Goal: Task Accomplishment & Management: Manage account settings

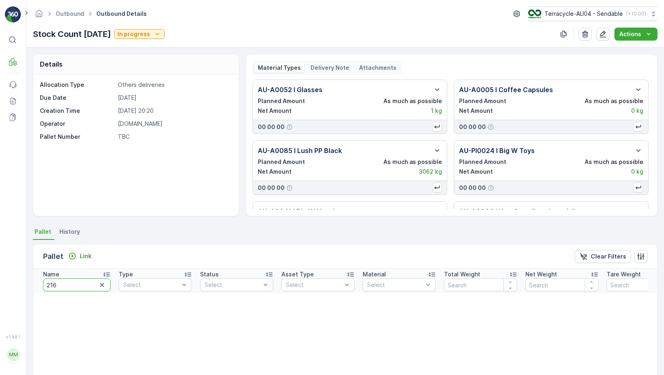
scroll to position [44, 0]
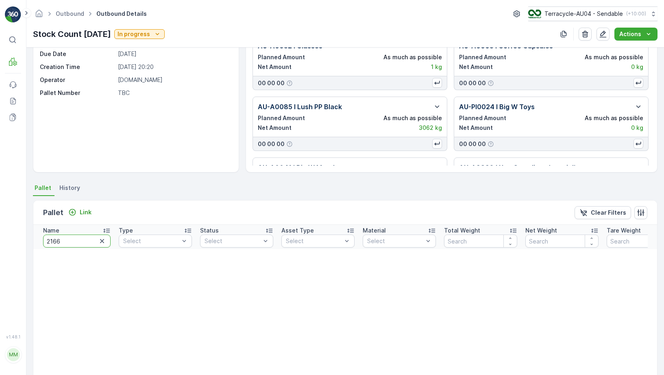
type input "21665"
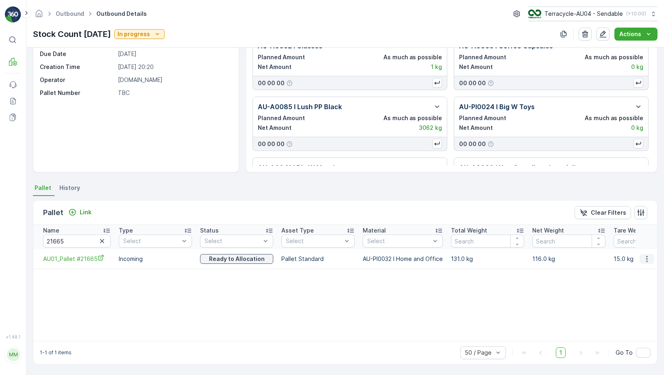
click at [642, 259] on icon "button" at bounding box center [646, 259] width 8 height 8
click at [626, 288] on span "Unlink Pallet" at bounding box center [629, 286] width 33 height 8
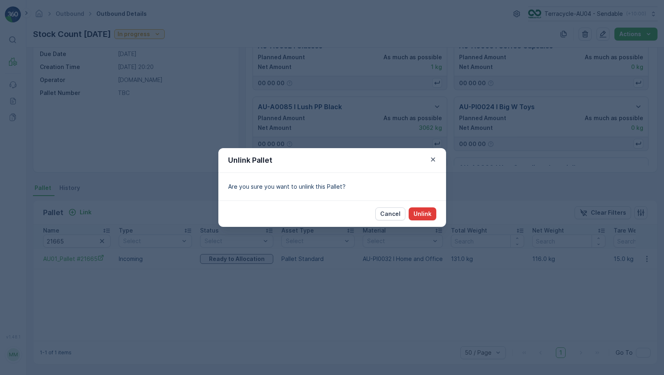
click at [429, 207] on div "Cancel Unlink" at bounding box center [332, 214] width 228 height 26
click at [418, 210] on button "Unlink" at bounding box center [422, 214] width 28 height 13
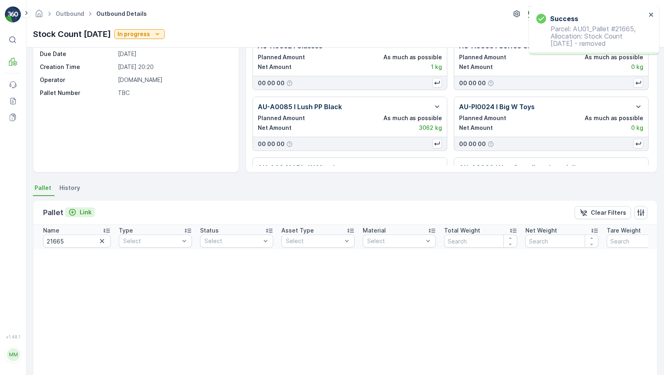
click at [91, 215] on button "Link" at bounding box center [80, 213] width 30 height 10
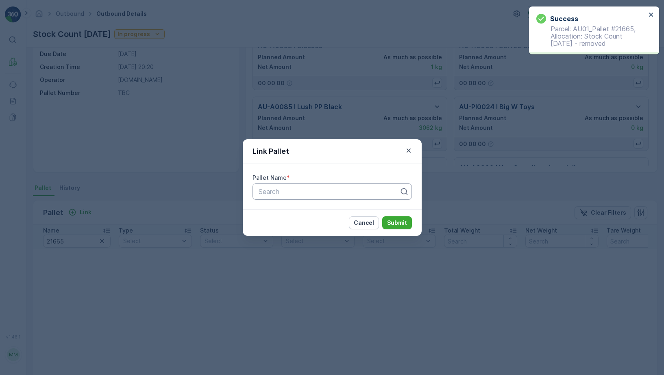
click at [268, 191] on div at bounding box center [329, 191] width 142 height 7
paste input "Parcel_AU04 #559"
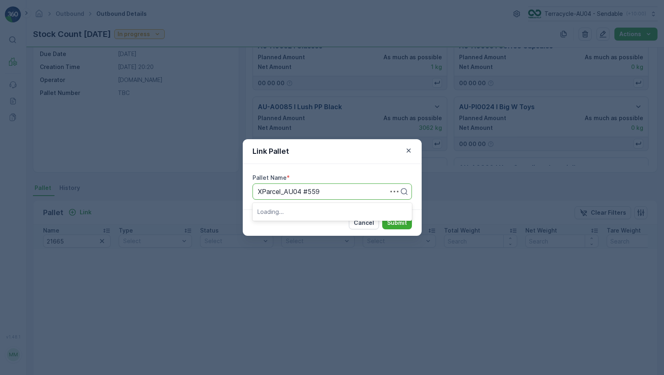
click at [262, 194] on input "XParcel_AU04 #559" at bounding box center [290, 191] width 64 height 7
type input "Parcel_AU04 #559"
click at [310, 213] on span "Parcel_AU04 #559" at bounding box center [286, 211] width 58 height 7
click at [391, 227] on button "Submit" at bounding box center [397, 223] width 30 height 13
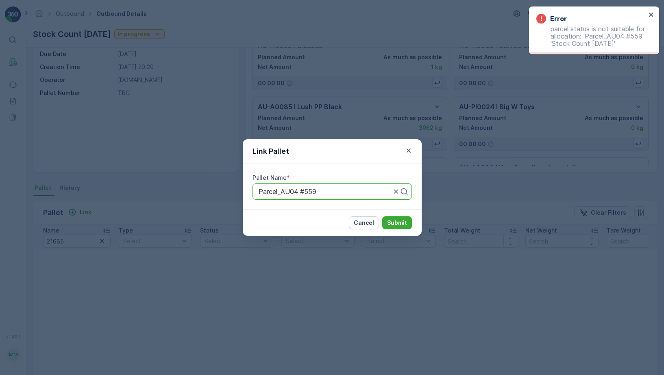
click at [330, 198] on div "Parcel_AU04 #559" at bounding box center [331, 192] width 159 height 16
click at [395, 228] on button "Submit" at bounding box center [397, 223] width 30 height 13
click at [401, 223] on p "Submit" at bounding box center [397, 223] width 20 height 8
click at [410, 150] on icon "button" at bounding box center [408, 151] width 8 height 8
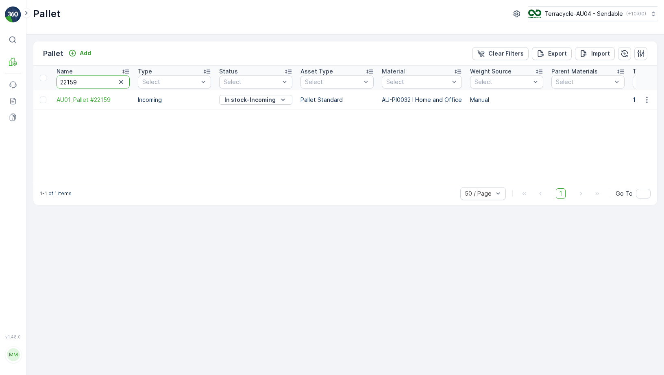
drag, startPoint x: 95, startPoint y: 84, endPoint x: -35, endPoint y: 84, distance: 129.6
click at [0, 84] on html "⌘B MRF Events Reports Documents v 1.48.0 MM MRF.AU04 monika.tur@terracycle.com …" at bounding box center [332, 187] width 664 height 375
type input "266"
click at [77, 84] on input "266" at bounding box center [92, 82] width 73 height 13
type input "21665"
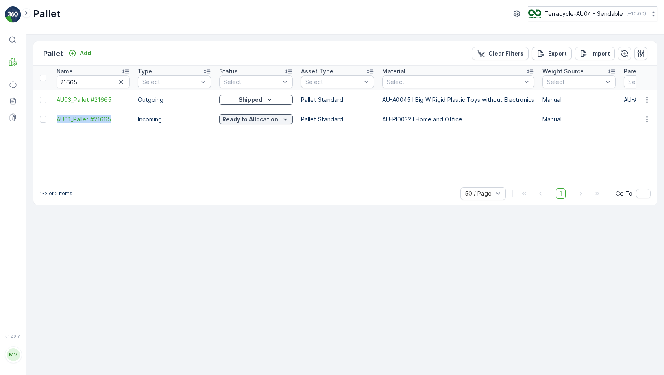
drag, startPoint x: 54, startPoint y: 118, endPoint x: 120, endPoint y: 118, distance: 66.2
click at [120, 118] on td "AU01_Pallet #21665" at bounding box center [92, 120] width 81 height 20
copy span "AU01_Pallet #21665"
click at [262, 120] on p "Ready to Allocation" at bounding box center [250, 119] width 56 height 8
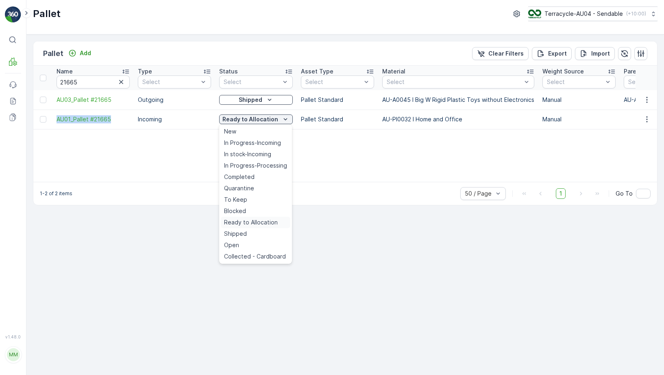
click at [268, 222] on span "Ready to Allocation" at bounding box center [251, 223] width 54 height 8
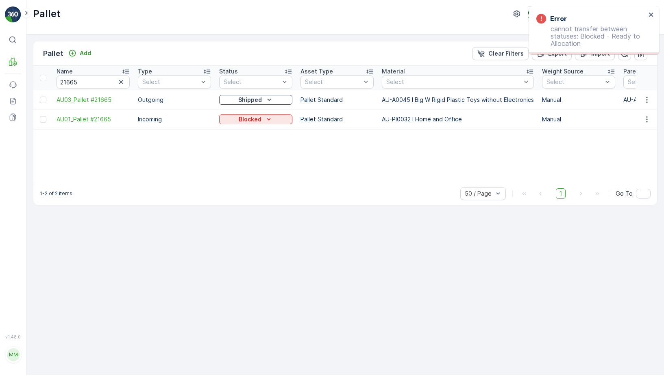
click at [263, 127] on td "Blocked" at bounding box center [255, 120] width 81 height 20
click at [263, 126] on td "Blocked" at bounding box center [255, 120] width 81 height 20
click at [267, 121] on icon "Blocked" at bounding box center [269, 119] width 8 height 8
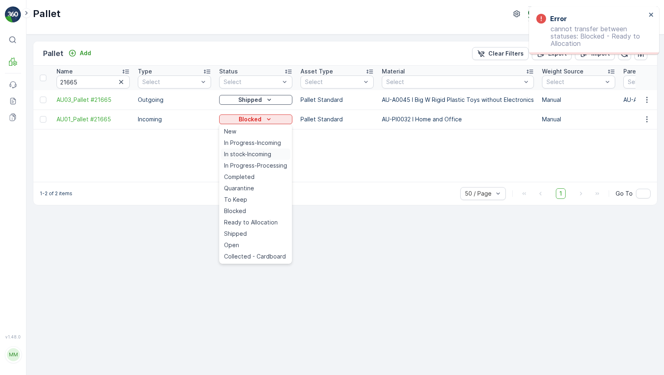
click at [261, 154] on span "In stock-Incoming" at bounding box center [247, 154] width 47 height 8
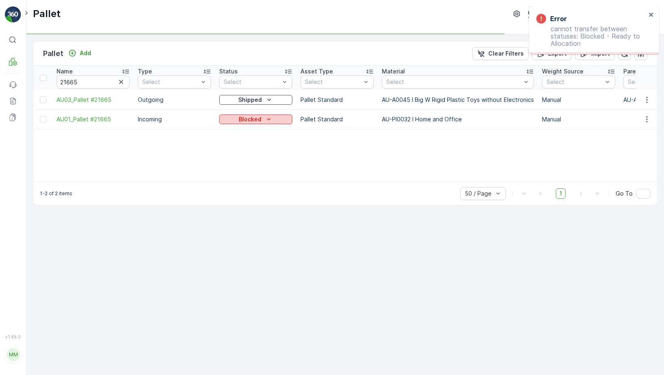
click at [273, 117] on div "Blocked" at bounding box center [255, 119] width 67 height 8
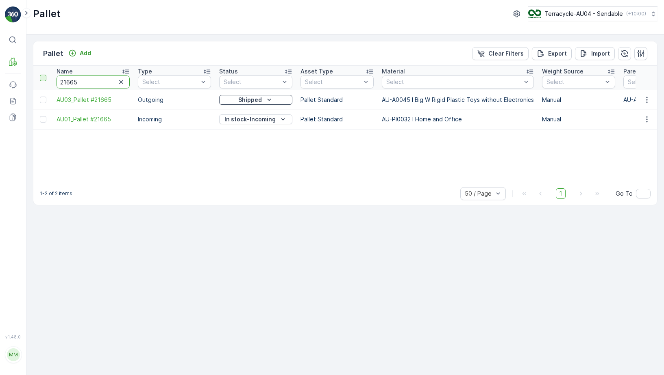
drag, startPoint x: 88, startPoint y: 85, endPoint x: 40, endPoint y: 80, distance: 48.6
type input "559"
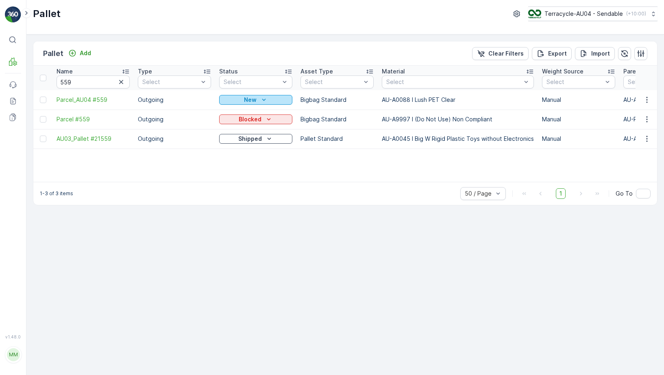
click at [234, 102] on div "New" at bounding box center [255, 100] width 67 height 8
drag, startPoint x: 56, startPoint y: 100, endPoint x: 111, endPoint y: 102, distance: 54.9
click at [111, 102] on td "Parcel_AU04 #559" at bounding box center [92, 100] width 81 height 20
copy span "Parcel_AU04 #559"
click at [242, 100] on div "New" at bounding box center [255, 100] width 67 height 8
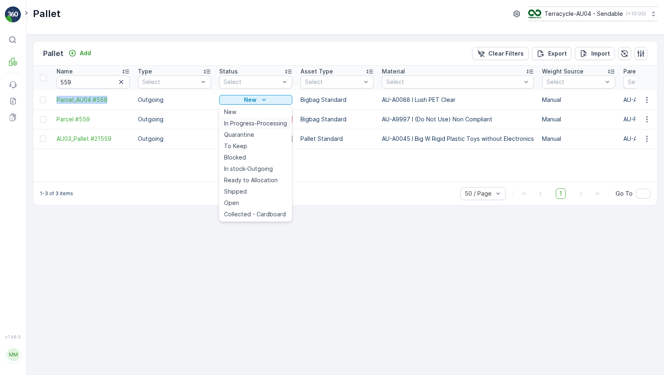
click at [249, 126] on span "In Progress-Processing" at bounding box center [255, 123] width 63 height 8
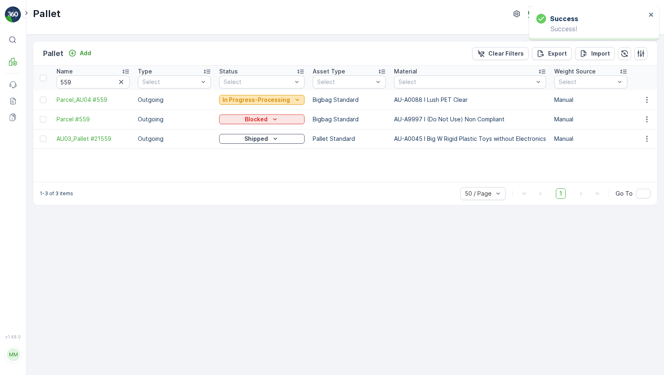
click at [267, 104] on button "In Progress-Processing" at bounding box center [261, 100] width 85 height 10
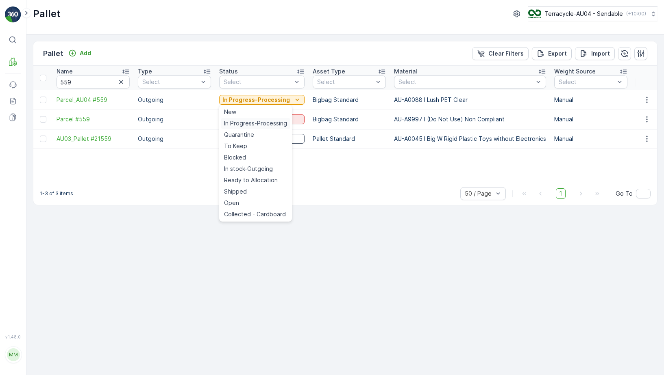
click at [259, 125] on span "In Progress-Processing" at bounding box center [255, 123] width 63 height 8
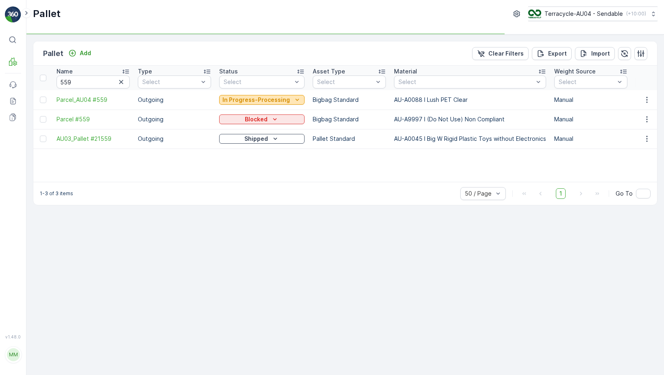
click at [265, 98] on p "In Progress-Processing" at bounding box center [255, 100] width 67 height 8
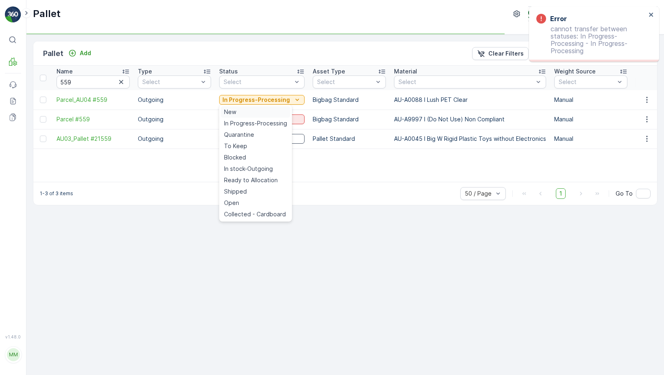
click at [257, 115] on div "New" at bounding box center [255, 111] width 69 height 11
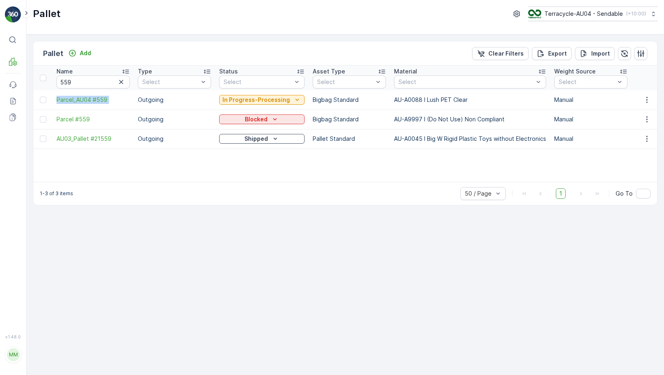
drag, startPoint x: 54, startPoint y: 99, endPoint x: 135, endPoint y: 101, distance: 81.3
copy span "Parcel_AU04 #559"
click at [100, 77] on input "559" at bounding box center [92, 82] width 73 height 13
type input "558"
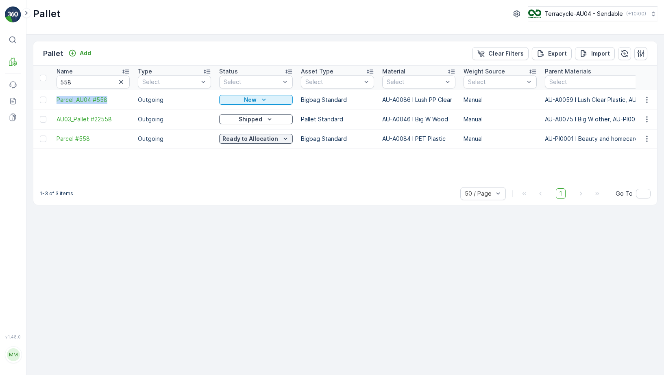
drag, startPoint x: 54, startPoint y: 99, endPoint x: 112, endPoint y: 104, distance: 57.5
click at [112, 104] on td "Parcel_AU04 #558" at bounding box center [92, 100] width 81 height 20
copy span "Parcel_AU04 #558"
drag, startPoint x: 96, startPoint y: 83, endPoint x: -34, endPoint y: 80, distance: 130.1
click at [0, 80] on html "⌘B MRF Events Reports Documents v 1.48.0 MM MRF.AU04 monika.tur@terracycle.com …" at bounding box center [332, 187] width 664 height 375
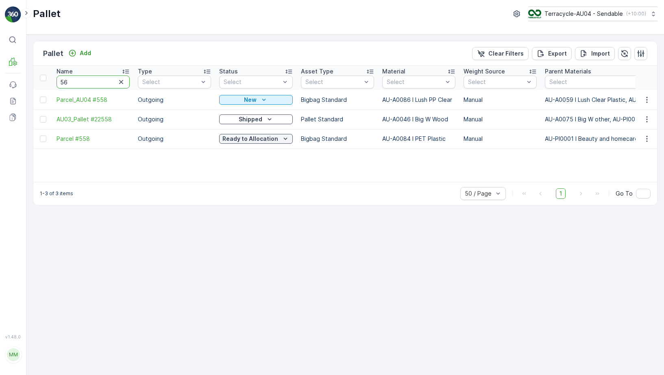
type input "561"
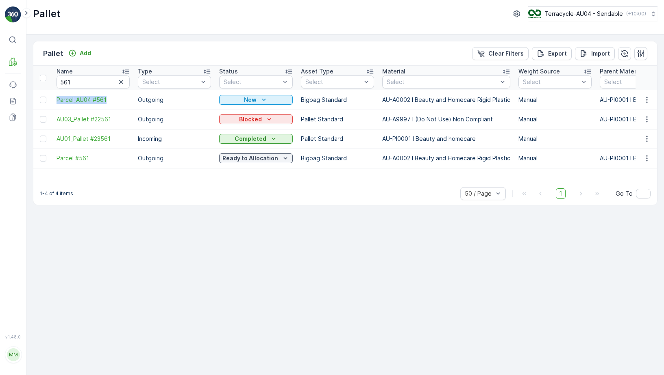
drag, startPoint x: 54, startPoint y: 102, endPoint x: 117, endPoint y: 106, distance: 62.7
click at [117, 106] on td "Parcel_AU04 #561" at bounding box center [92, 100] width 81 height 20
click at [135, 260] on div "Pallet Add Clear Filters Export Import Name 561 Type Select Status Select Asset…" at bounding box center [344, 205] width 637 height 341
click at [76, 84] on input "561" at bounding box center [92, 82] width 73 height 13
type input "560"
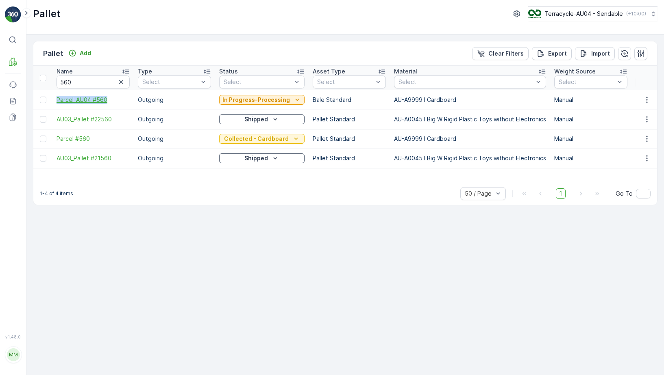
drag, startPoint x: 54, startPoint y: 100, endPoint x: 120, endPoint y: 99, distance: 66.2
click at [120, 99] on td "Parcel_AU04 #560" at bounding box center [92, 100] width 81 height 20
copy span "Parcel_AU04 #560"
click at [87, 80] on input "560" at bounding box center [92, 82] width 73 height 13
type input "565"
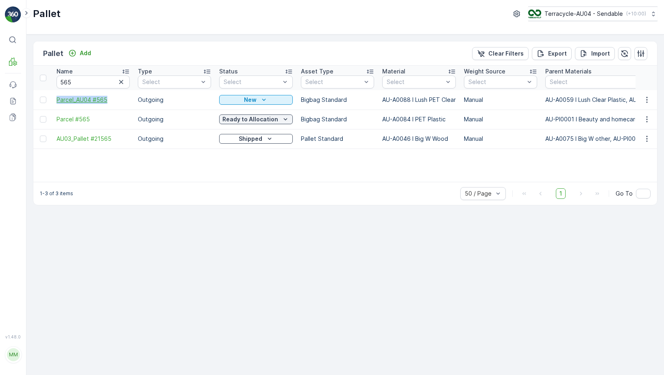
drag, startPoint x: 53, startPoint y: 100, endPoint x: 113, endPoint y: 101, distance: 59.3
click at [113, 101] on td "Parcel_AU04 #565" at bounding box center [92, 100] width 81 height 20
copy span "Parcel_AU04 #565"
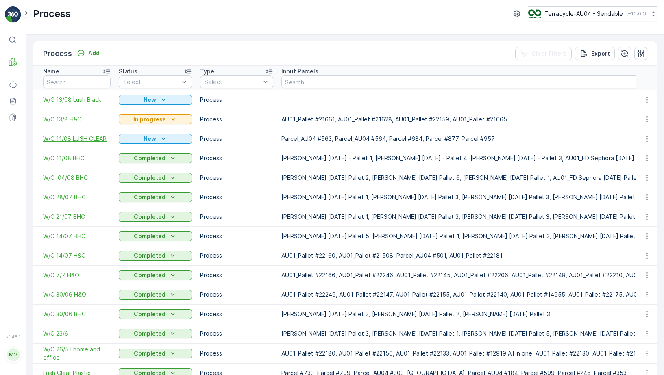
click at [91, 136] on span "W/C 11/08 LUSH CLEAR" at bounding box center [76, 139] width 67 height 8
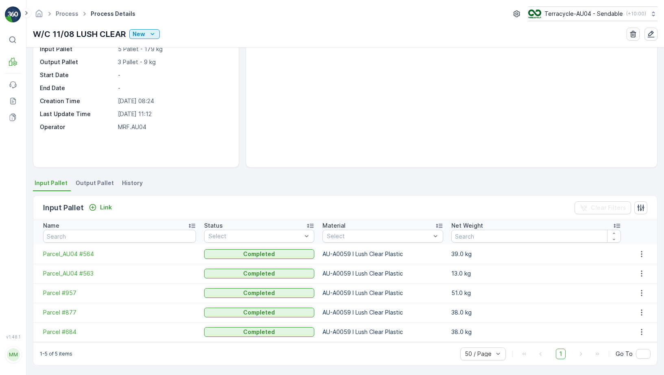
scroll to position [50, 0]
click at [82, 182] on span "Output Pallet" at bounding box center [95, 182] width 38 height 8
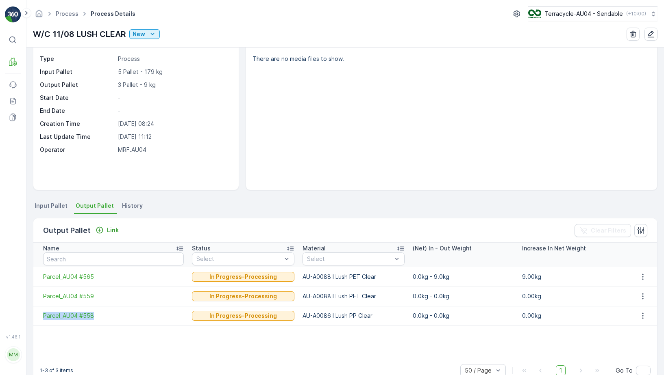
scroll to position [22, 0]
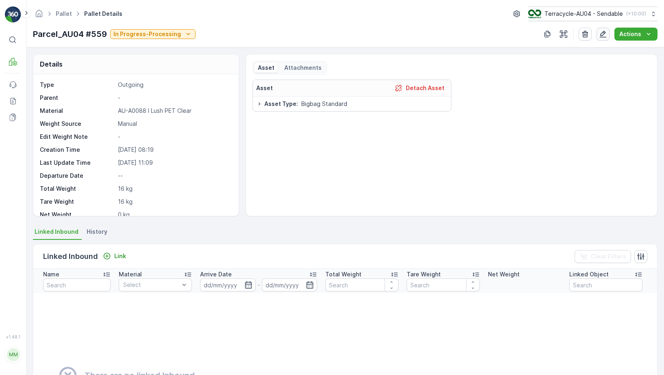
click at [599, 37] on button "button" at bounding box center [602, 34] width 13 height 13
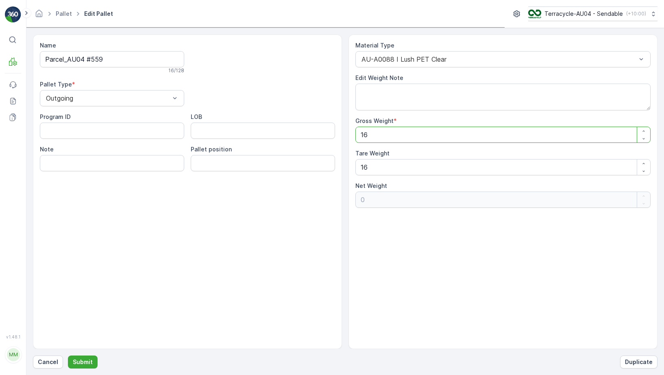
drag, startPoint x: 379, startPoint y: 138, endPoint x: 289, endPoint y: 132, distance: 90.0
click at [293, 132] on div "Name Parcel_AU04 #559 16 / 128 Pallet Type * Outgoing Program ID LOB Note Palle…" at bounding box center [345, 192] width 624 height 315
type Weight "7"
type Weight "-9"
type Weight "70"
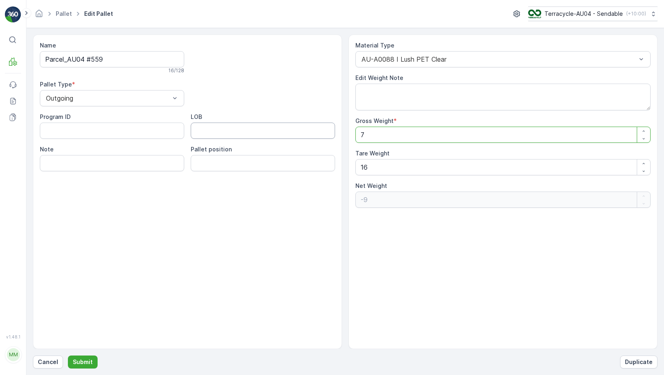
type Weight "54"
type Weight "70"
click at [87, 360] on p "Submit" at bounding box center [83, 362] width 20 height 8
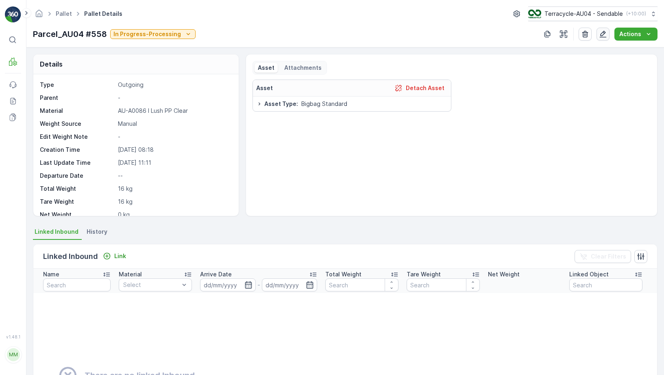
click at [598, 35] on button "button" at bounding box center [602, 34] width 13 height 13
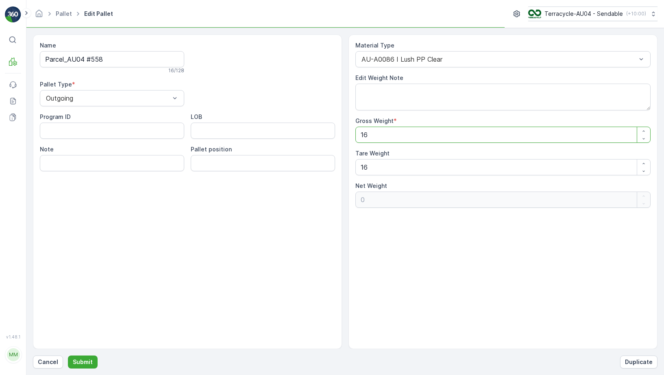
drag, startPoint x: 387, startPoint y: 139, endPoint x: 323, endPoint y: 135, distance: 64.3
click at [323, 135] on div "Name Parcel_AU04 #558 16 / 128 Pallet Type * Outgoing Program ID LOB Note Palle…" at bounding box center [345, 192] width 624 height 315
type Weight "1"
type Weight "-15"
type Weight "10"
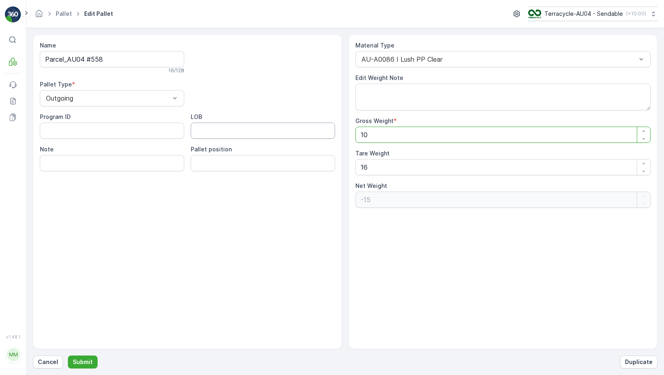
type Weight "-6"
type Weight "109"
type Weight "93"
type Weight "109.5"
type Weight "93.5"
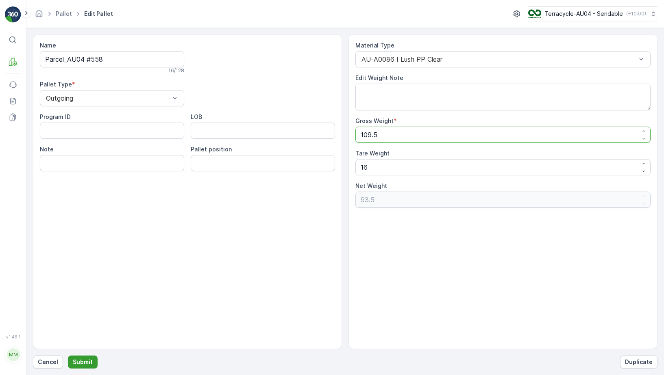
type Weight "109.5"
click at [90, 360] on p "Submit" at bounding box center [83, 362] width 20 height 8
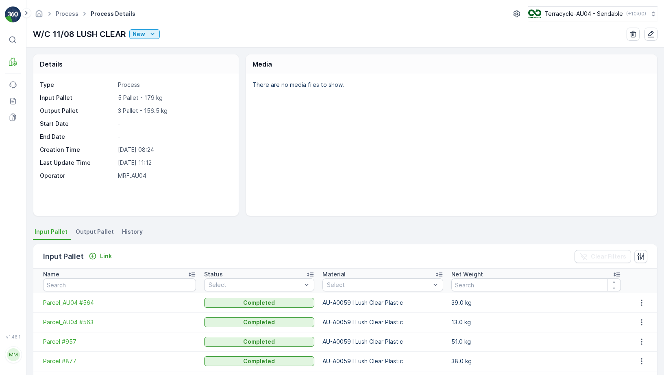
click at [96, 234] on span "Output Pallet" at bounding box center [95, 232] width 38 height 8
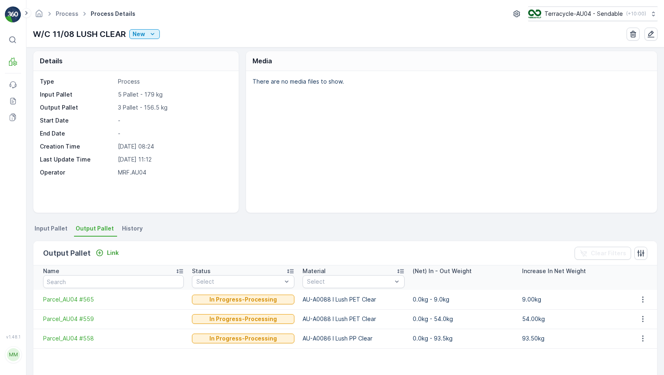
scroll to position [3, 0]
click at [65, 14] on link "Process" at bounding box center [67, 13] width 23 height 7
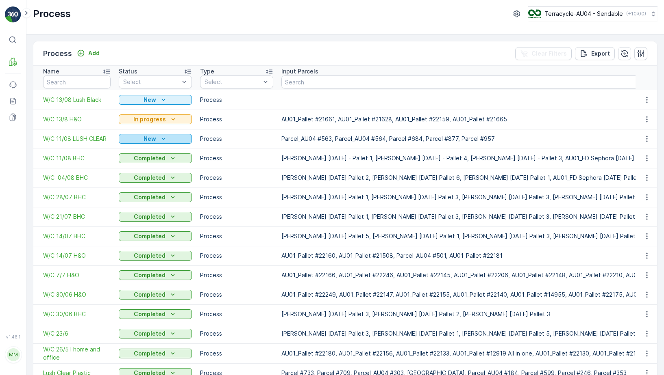
click at [152, 140] on p "New" at bounding box center [149, 139] width 13 height 8
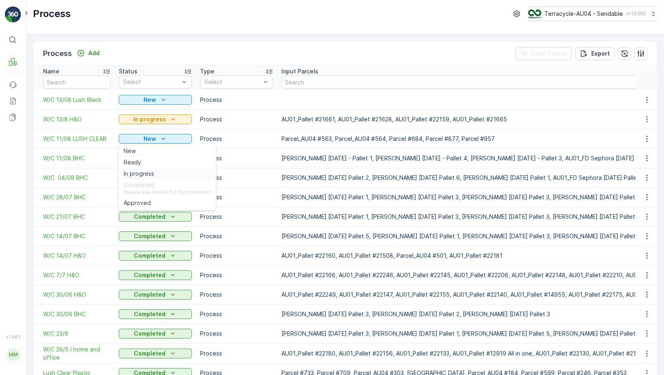
click at [160, 174] on div "In progress" at bounding box center [167, 173] width 94 height 11
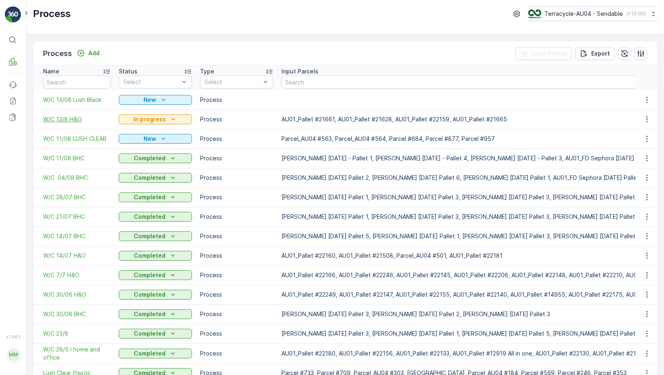
click at [74, 119] on span "W/C 13/8 H&O" at bounding box center [76, 119] width 67 height 8
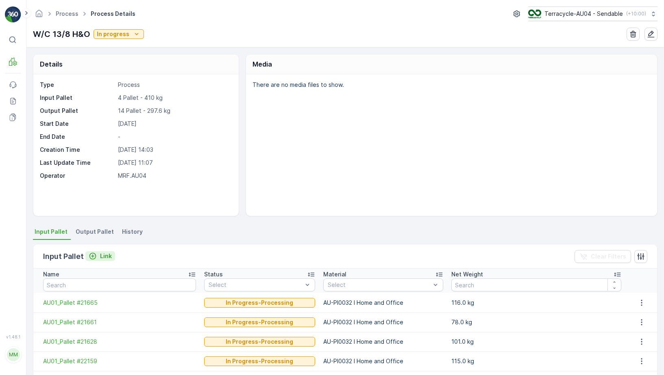
click at [103, 260] on button "Link" at bounding box center [100, 257] width 30 height 10
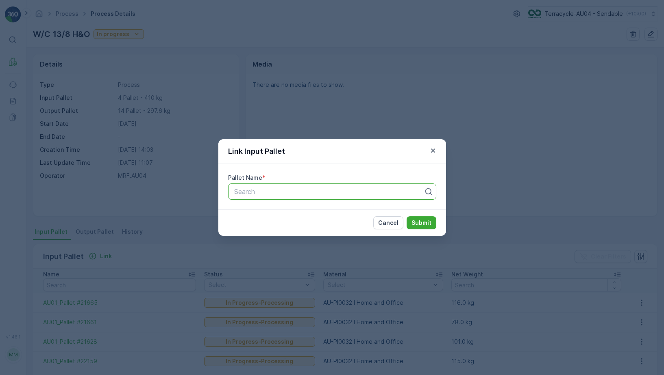
click at [258, 191] on div at bounding box center [328, 191] width 191 height 7
click at [262, 194] on div at bounding box center [328, 191] width 191 height 7
paste input "DSA 50"
type input "DSA 50"
click at [271, 216] on div "DSA 50" at bounding box center [332, 212] width 208 height 14
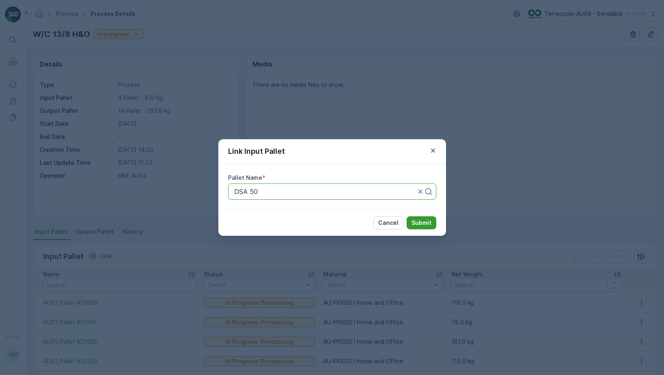
click at [421, 223] on p "Submit" at bounding box center [421, 223] width 20 height 8
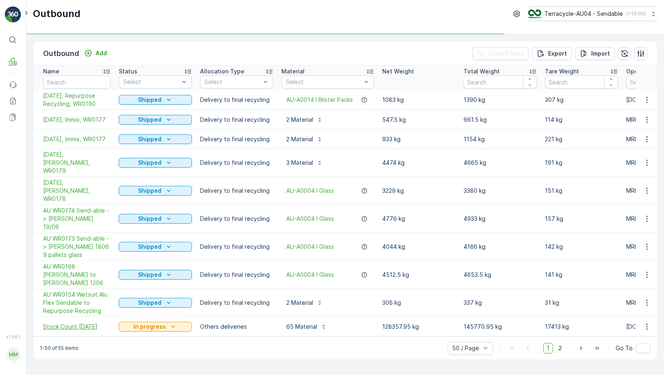
click at [88, 323] on span "Stock Count [DATE]" at bounding box center [76, 327] width 67 height 8
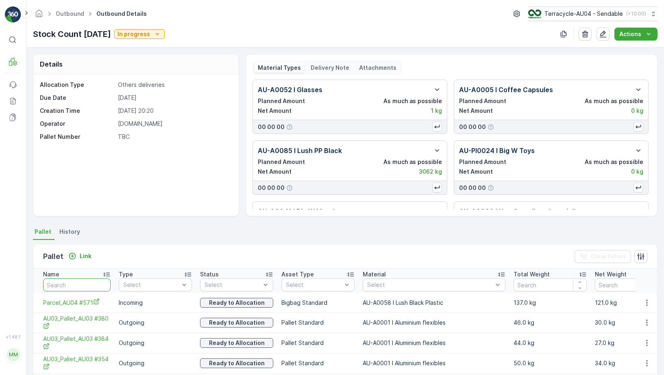
click at [84, 284] on input "text" at bounding box center [76, 285] width 67 height 13
paste input "DSA 50"
type input "DSA 50"
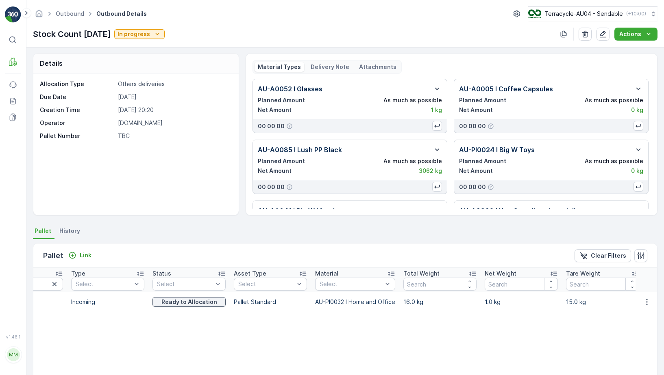
scroll to position [0, 58]
click at [642, 306] on icon "button" at bounding box center [646, 302] width 8 height 8
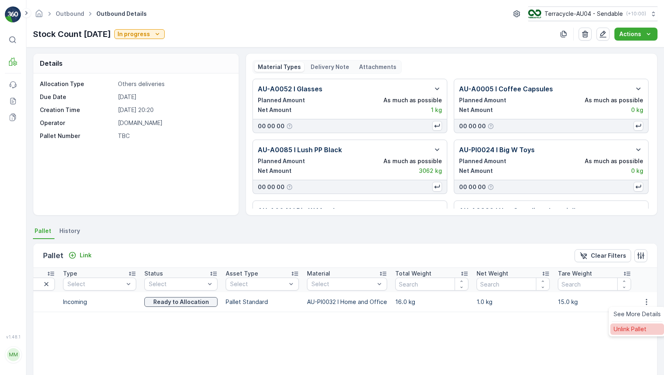
click at [637, 331] on span "Unlink Pallet" at bounding box center [629, 329] width 33 height 8
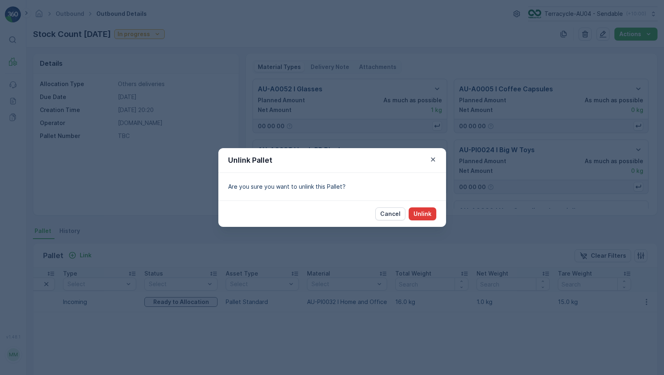
click at [426, 213] on p "Unlink" at bounding box center [422, 214] width 18 height 8
